Goal: Check status: Check status

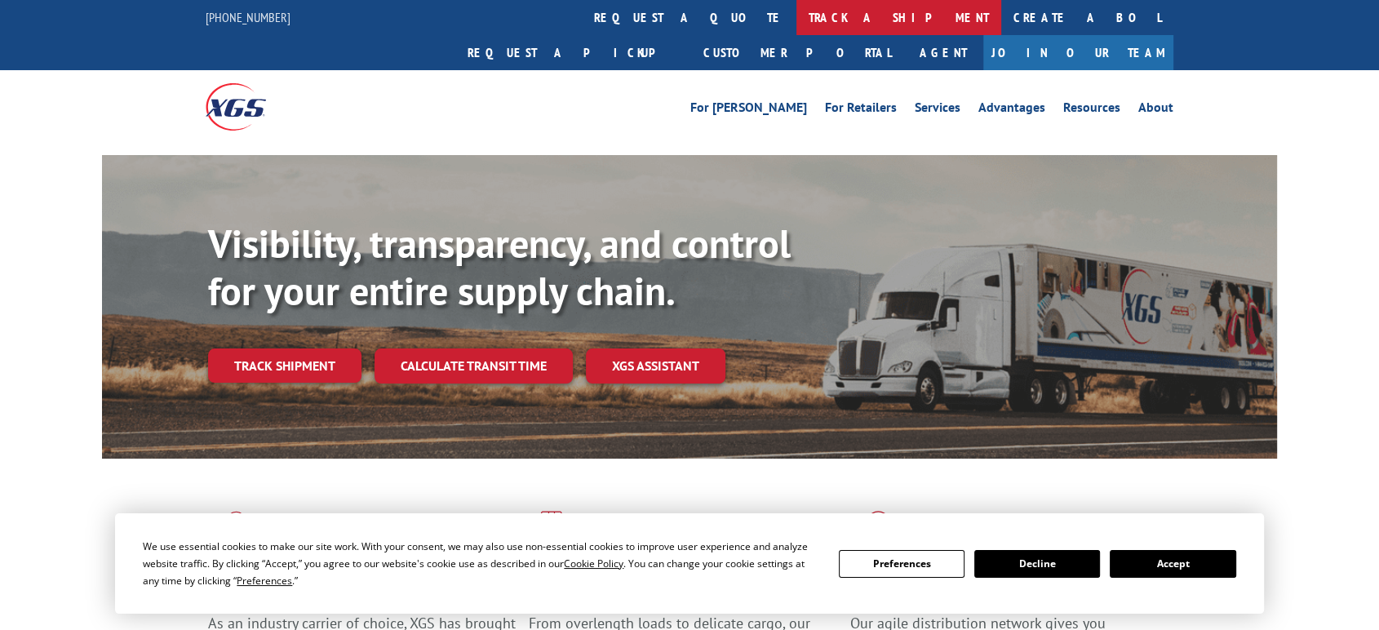
click at [797, 14] on link "track a shipment" at bounding box center [899, 17] width 205 height 35
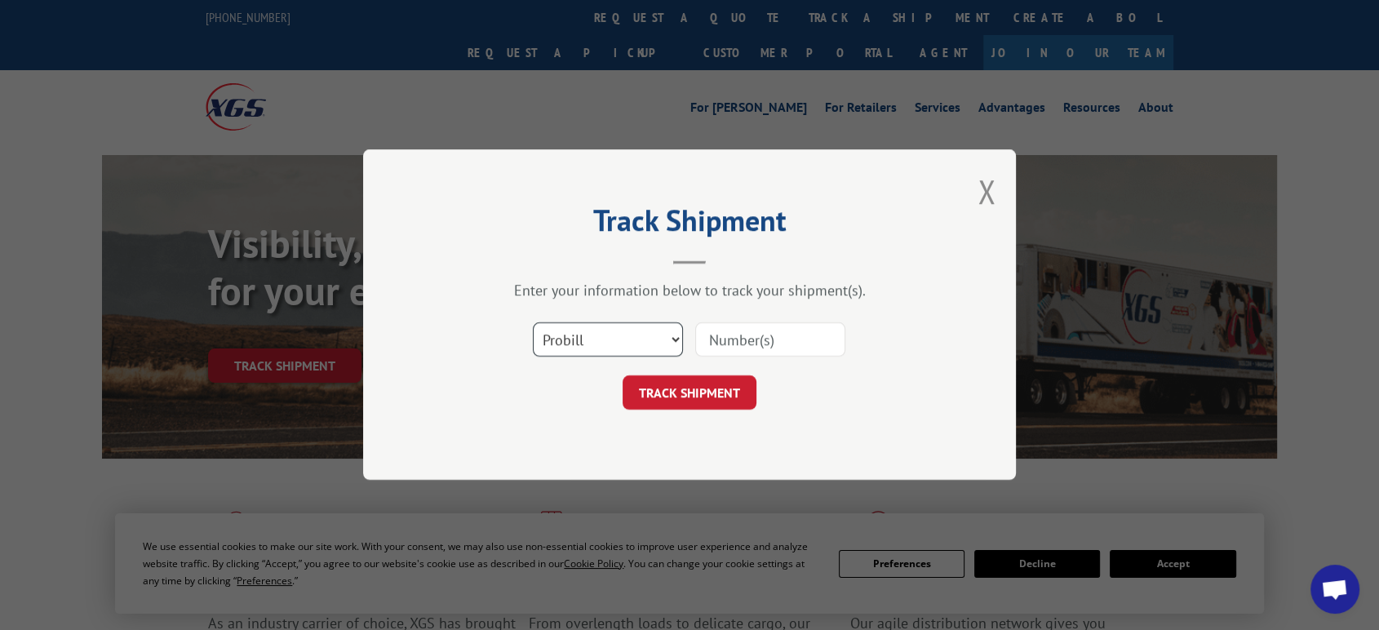
click at [601, 344] on select "Select category... Probill BOL PO" at bounding box center [608, 340] width 150 height 34
select select "po"
click at [533, 323] on select "Select category... Probill BOL PO" at bounding box center [608, 340] width 150 height 34
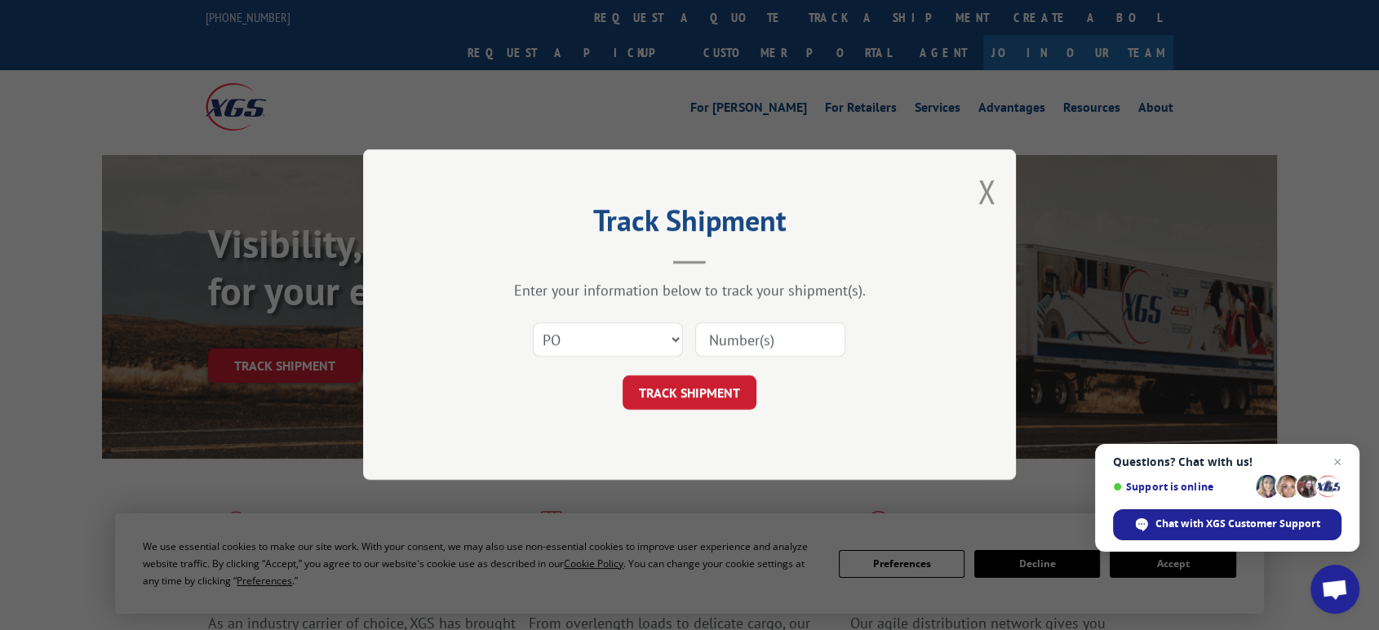
drag, startPoint x: 721, startPoint y: 344, endPoint x: 766, endPoint y: 338, distance: 45.4
click at [722, 344] on input at bounding box center [770, 340] width 150 height 34
type input "565"
click at [675, 338] on select "Select category... Probill BOL PO" at bounding box center [608, 340] width 150 height 34
select select "bol"
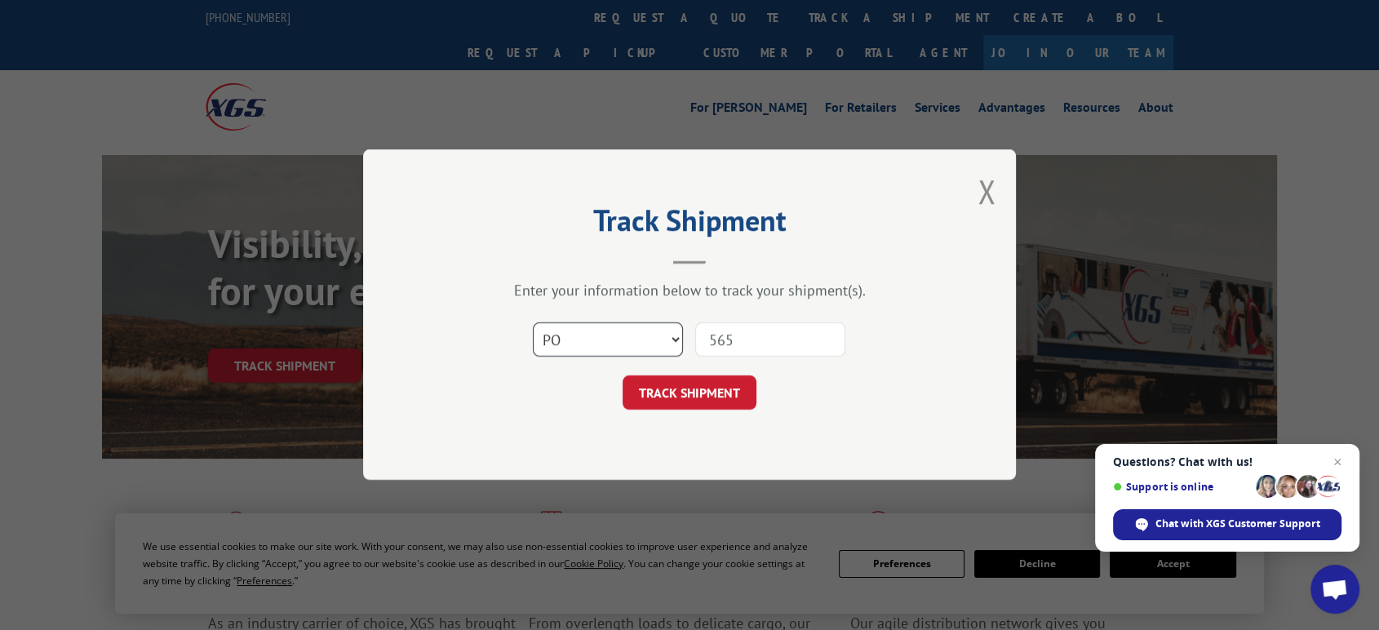
click at [533, 323] on select "Select category... Probill BOL PO" at bounding box center [608, 340] width 150 height 34
click at [742, 339] on input "565" at bounding box center [770, 340] width 150 height 34
type input "5653766"
click at [623, 376] on button "TRACK SHIPMENT" at bounding box center [690, 393] width 134 height 34
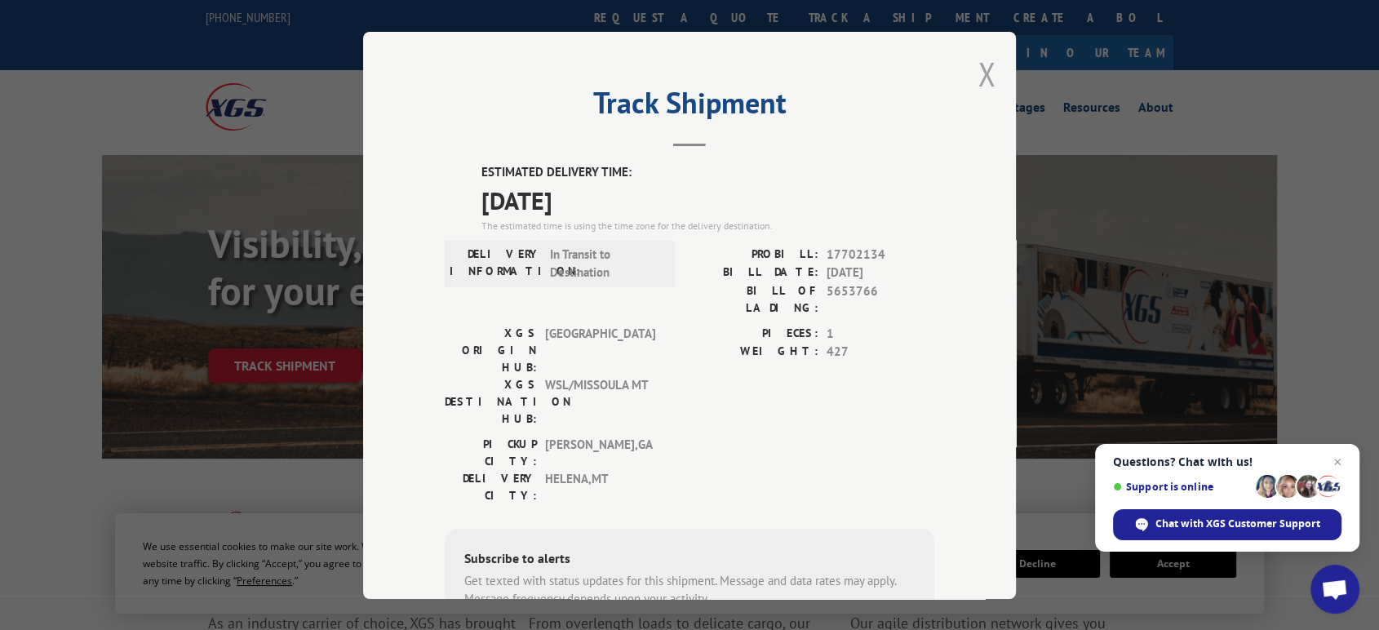
click at [978, 69] on button "Close modal" at bounding box center [987, 73] width 18 height 43
